Goal: Information Seeking & Learning: Check status

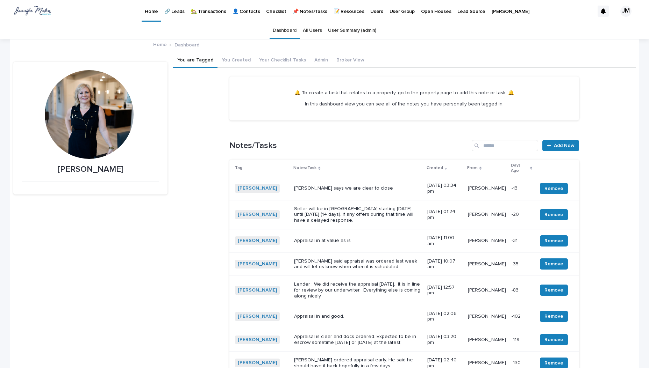
click at [217, 14] on p "🏡 Transactions" at bounding box center [208, 7] width 35 height 15
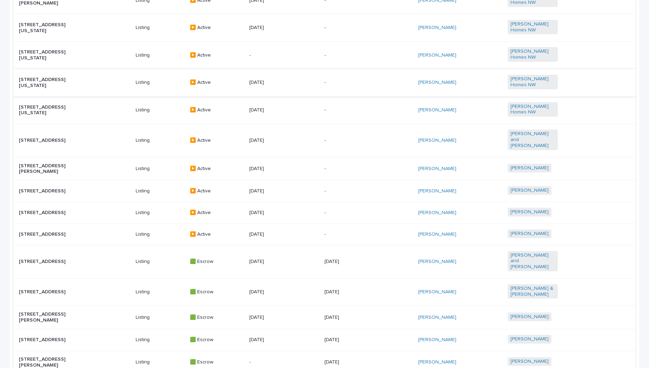
scroll to position [210, 0]
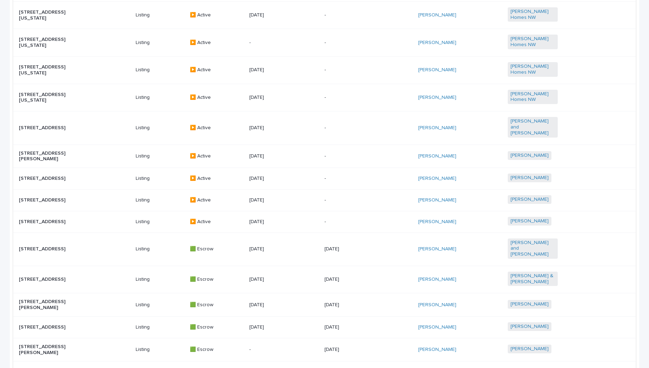
click at [41, 252] on p "[STREET_ADDRESS]" at bounding box center [44, 249] width 50 height 6
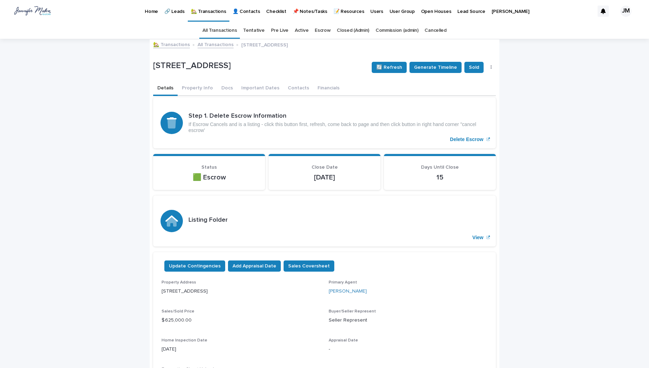
click at [211, 12] on p "🏡 Transactions" at bounding box center [208, 7] width 35 height 15
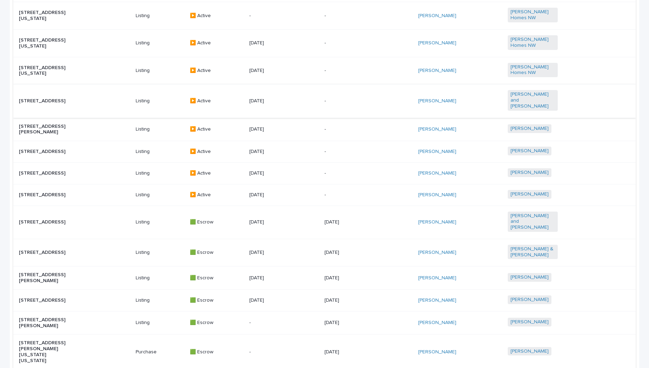
scroll to position [245, 0]
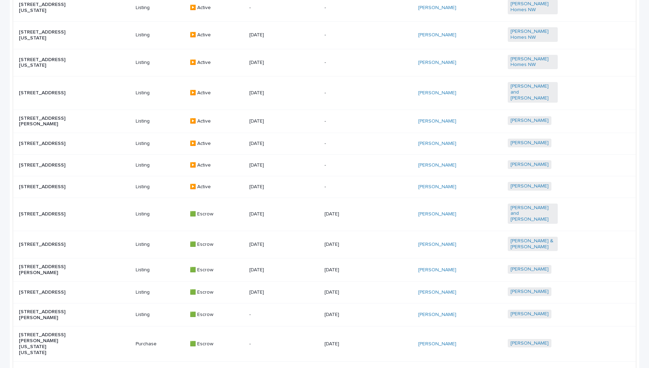
click at [50, 271] on p "[STREET_ADDRESS][PERSON_NAME]" at bounding box center [44, 270] width 50 height 12
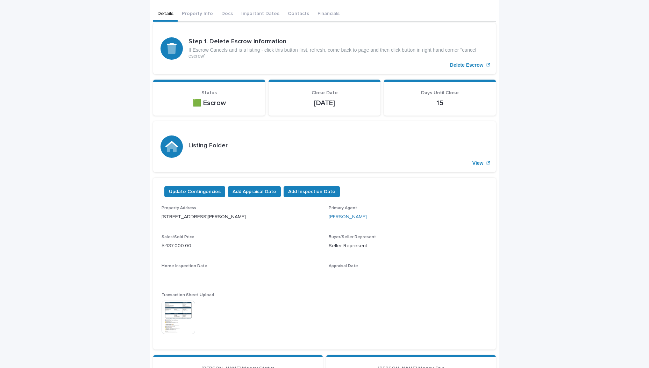
scroll to position [140, 0]
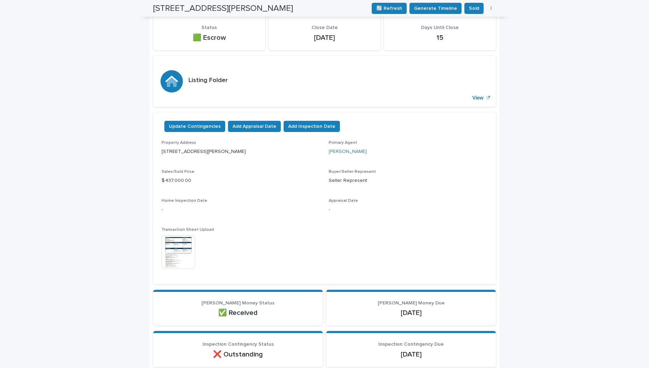
click at [170, 262] on img at bounding box center [178, 253] width 34 height 34
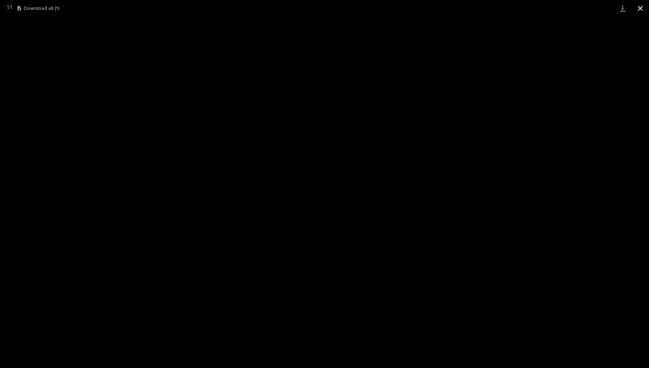
click at [638, 5] on button "Close gallery" at bounding box center [639, 8] width 17 height 16
